Goal: Transaction & Acquisition: Purchase product/service

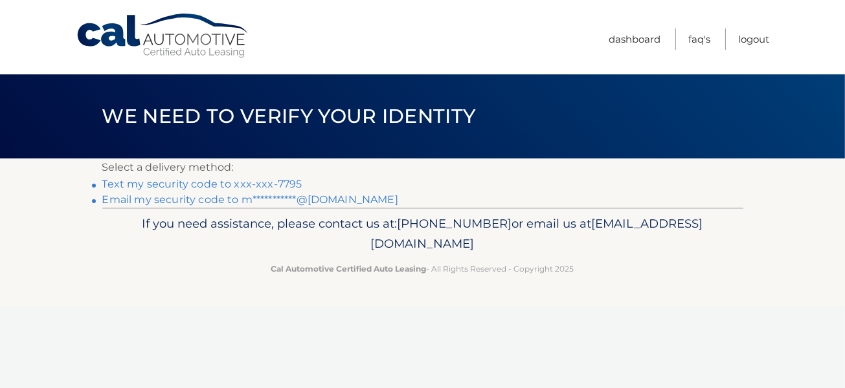
click at [247, 186] on link "Text my security code to xxx-xxx-7795" at bounding box center [202, 184] width 200 height 12
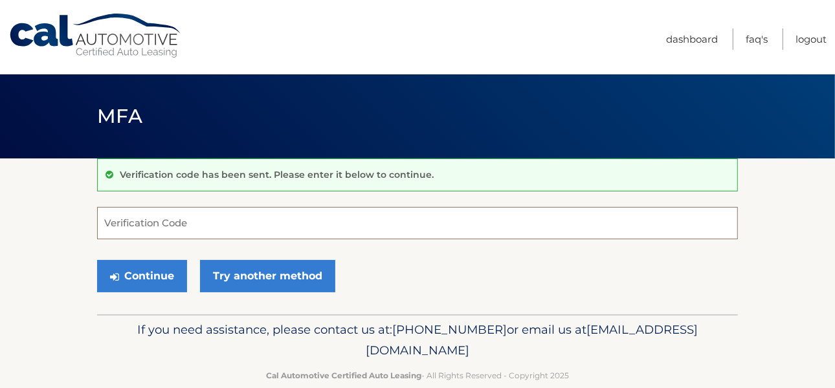
click at [170, 219] on input "Verification Code" at bounding box center [417, 223] width 641 height 32
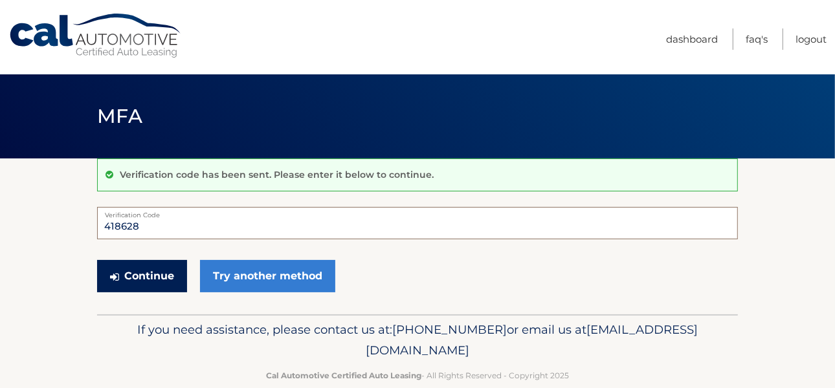
type input "418628"
drag, startPoint x: 154, startPoint y: 267, endPoint x: 315, endPoint y: 293, distance: 163.2
click at [154, 267] on button "Continue" at bounding box center [142, 276] width 90 height 32
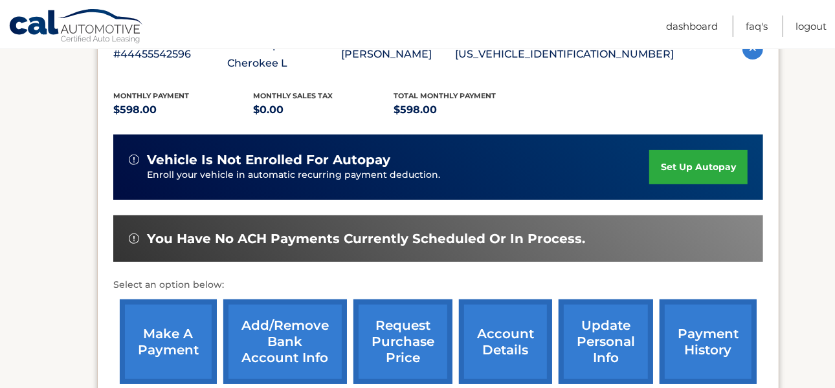
scroll to position [259, 0]
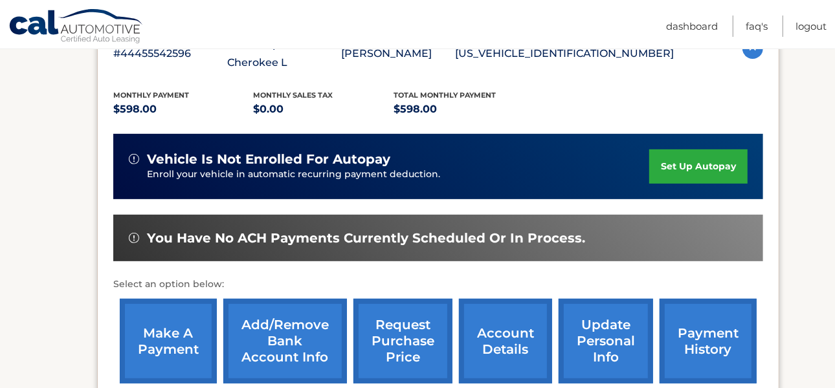
click at [166, 353] on link "make a payment" at bounding box center [168, 341] width 97 height 85
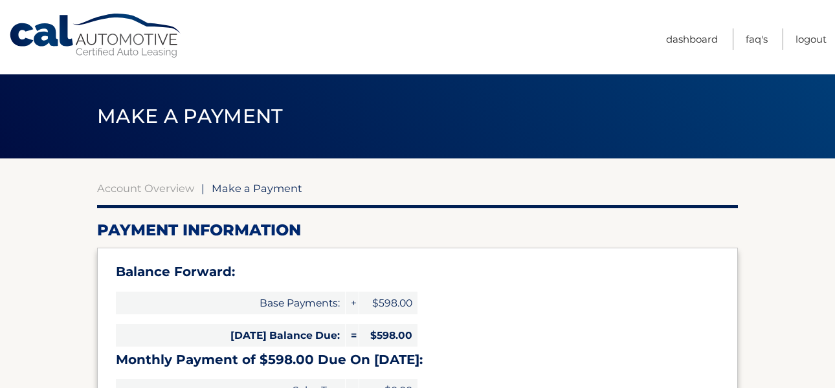
select select "ZjFmYzdhMzAtNTEwOS00ZTQyLWI0ZDgtZGJkOWE0NzY2MzNh"
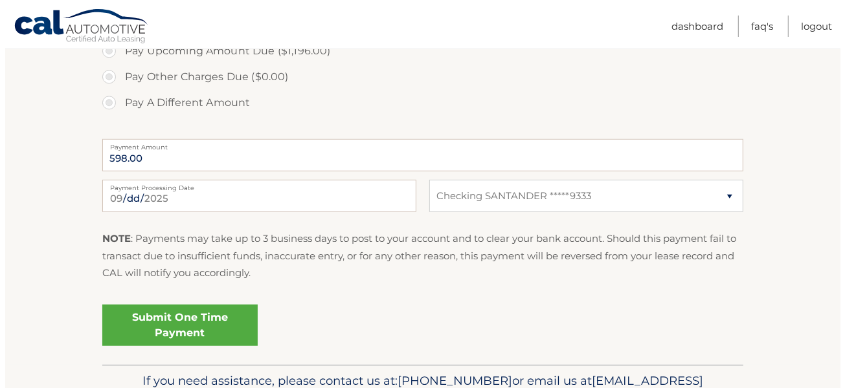
scroll to position [518, 0]
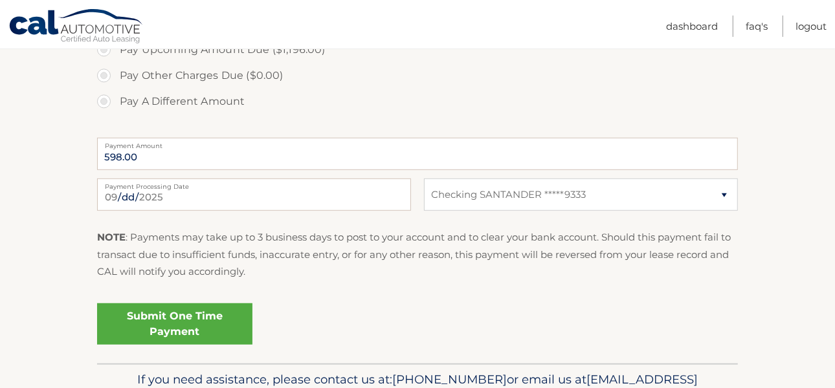
click at [184, 327] on link "Submit One Time Payment" at bounding box center [174, 324] width 155 height 41
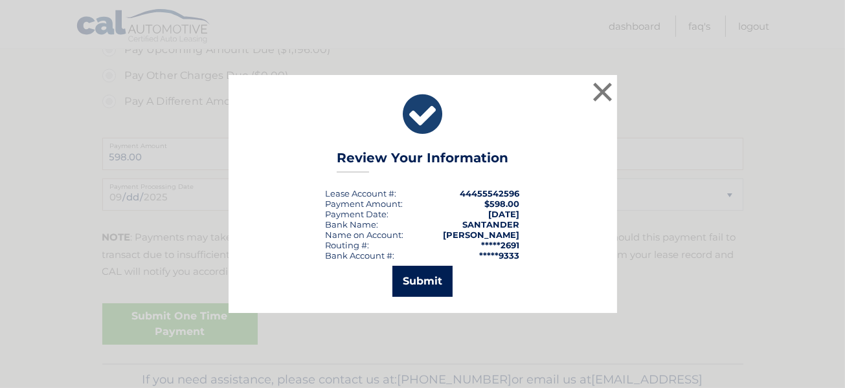
click at [419, 278] on button "Submit" at bounding box center [422, 281] width 60 height 31
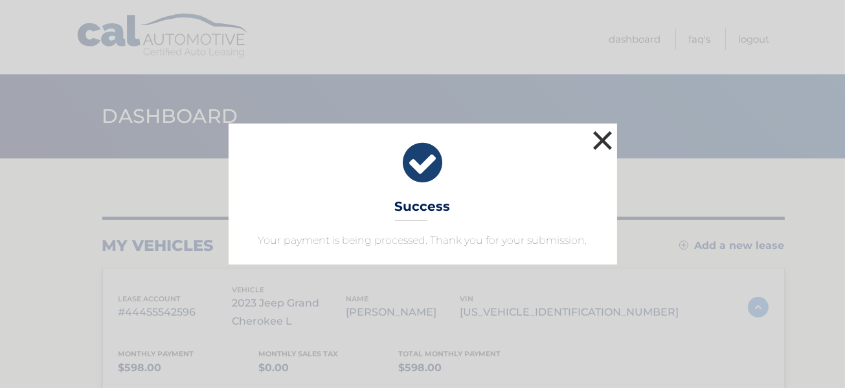
click at [607, 138] on button "×" at bounding box center [603, 140] width 26 height 26
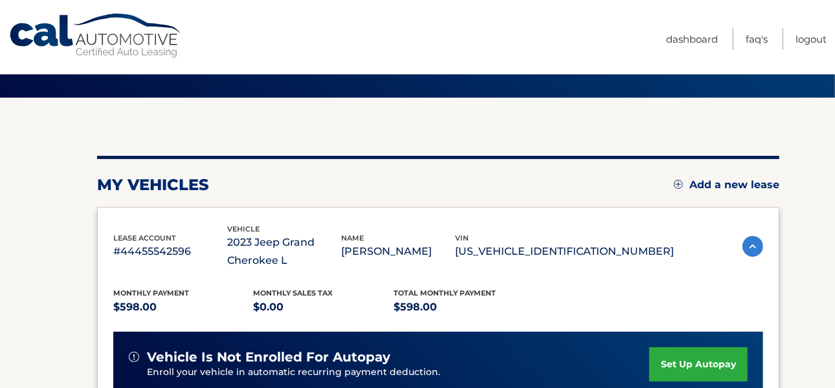
scroll to position [32, 0]
